Goal: Complete application form

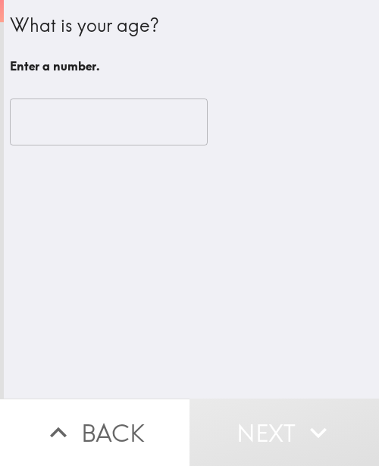
click at [64, 126] on input "number" at bounding box center [109, 121] width 198 height 47
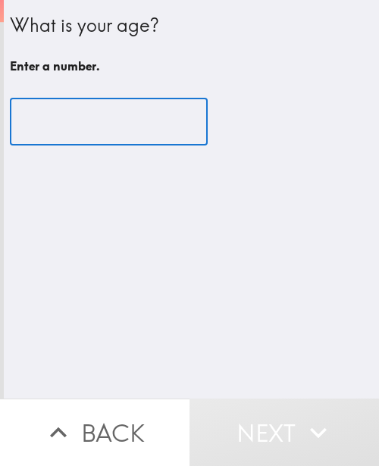
drag, startPoint x: 64, startPoint y: 126, endPoint x: 54, endPoint y: 125, distance: 10.7
click at [54, 125] on input "number" at bounding box center [109, 121] width 198 height 47
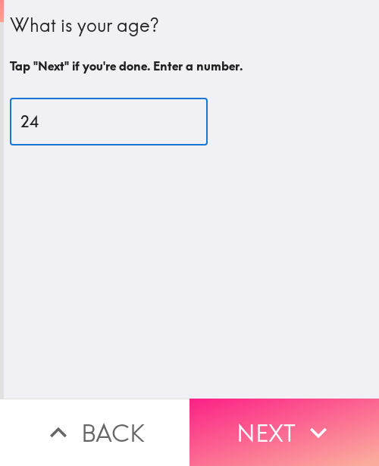
type input "24"
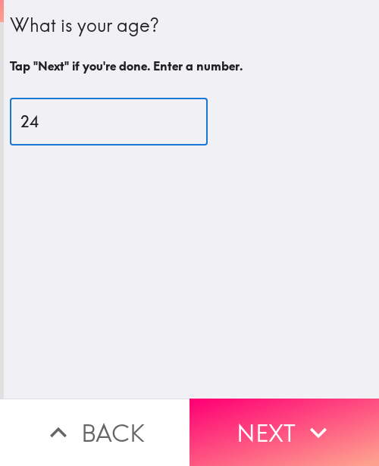
click at [286, 403] on button "Next" at bounding box center [283, 431] width 189 height 67
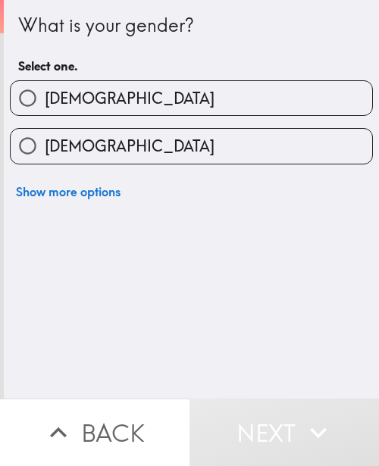
click at [48, 155] on span "[DEMOGRAPHIC_DATA]" at bounding box center [130, 146] width 170 height 21
click at [45, 155] on input "[DEMOGRAPHIC_DATA]" at bounding box center [28, 146] width 34 height 34
radio input "true"
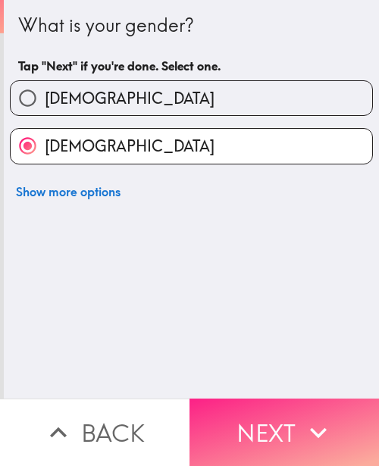
click at [275, 400] on button "Next" at bounding box center [283, 431] width 189 height 67
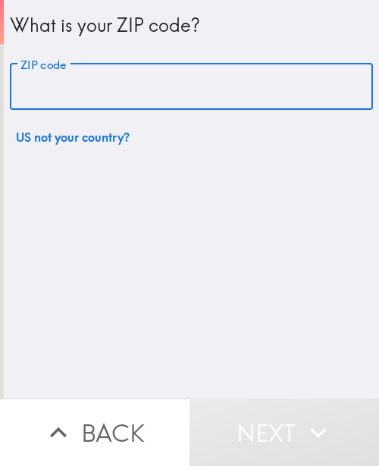
click at [61, 90] on input "ZIP code" at bounding box center [191, 87] width 363 height 47
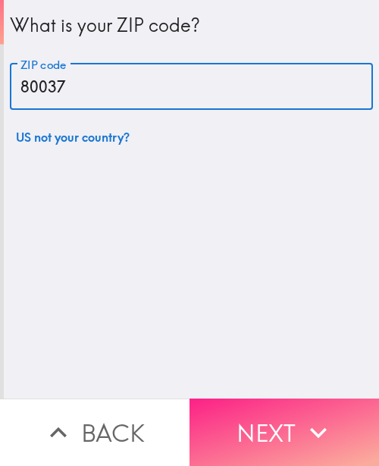
click at [276, 414] on button "Next" at bounding box center [283, 431] width 189 height 67
